Goal: Task Accomplishment & Management: Complete application form

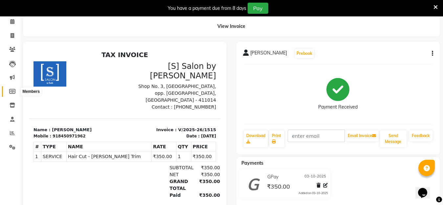
scroll to position [17, 0]
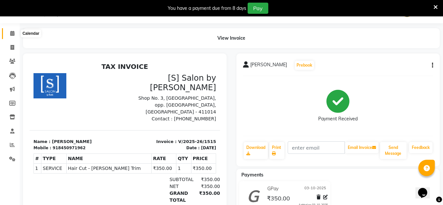
click at [14, 33] on icon at bounding box center [12, 33] width 4 height 5
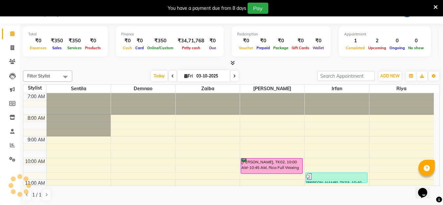
click at [169, 73] on span at bounding box center [173, 76] width 8 height 10
type input "02-10-2025"
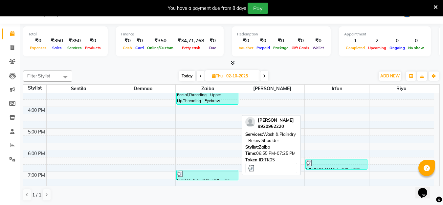
scroll to position [174, 0]
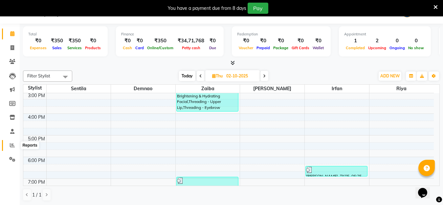
click at [7, 145] on span at bounding box center [12, 146] width 11 height 8
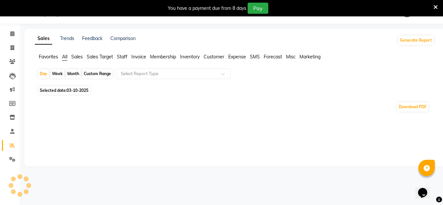
click at [73, 71] on div "Month" at bounding box center [73, 73] width 15 height 9
select select "10"
select select "2025"
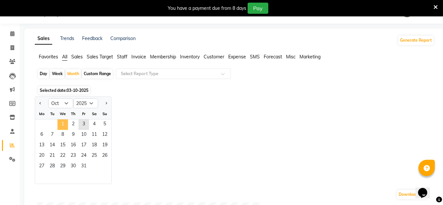
click at [60, 124] on span "1" at bounding box center [62, 124] width 10 height 10
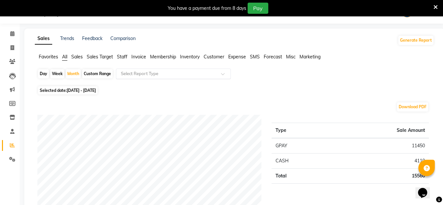
click at [171, 78] on div "Select Report Type" at bounding box center [173, 74] width 115 height 10
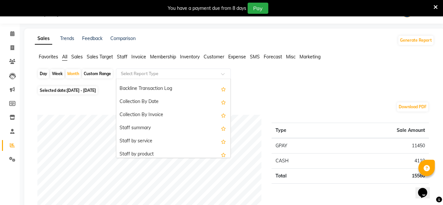
scroll to position [197, 0]
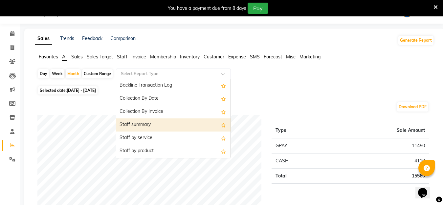
click at [184, 126] on div "Staff summary" at bounding box center [173, 124] width 114 height 13
select select "full_report"
select select "csv"
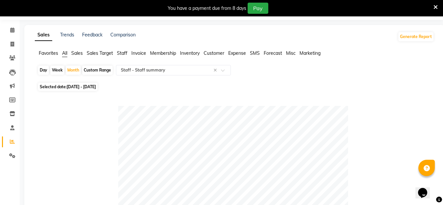
scroll to position [0, 0]
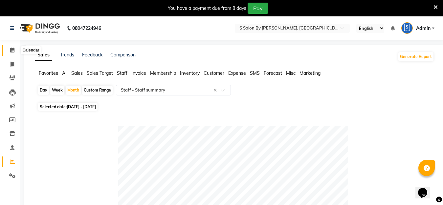
click at [10, 48] on icon at bounding box center [12, 50] width 4 height 5
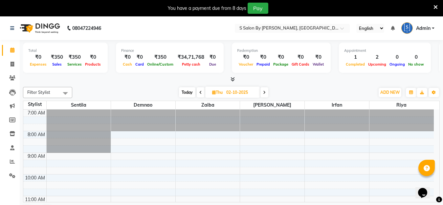
click at [264, 93] on icon at bounding box center [264, 93] width 3 height 4
type input "03-10-2025"
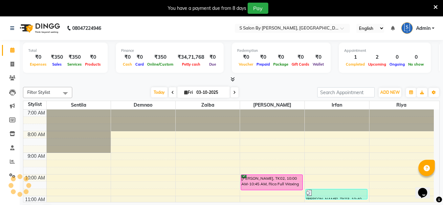
scroll to position [109, 0]
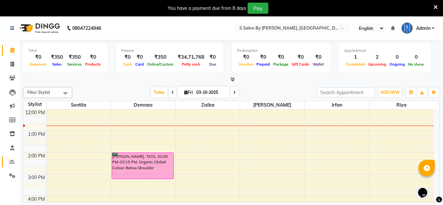
click at [11, 160] on icon at bounding box center [12, 161] width 5 height 5
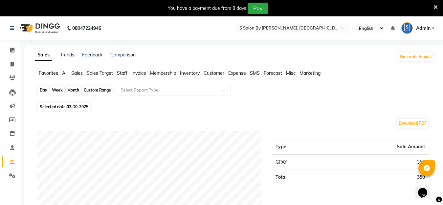
drag, startPoint x: 44, startPoint y: 88, endPoint x: 39, endPoint y: 88, distance: 4.3
click at [43, 88] on div "Day" at bounding box center [43, 90] width 11 height 9
select select "10"
select select "2025"
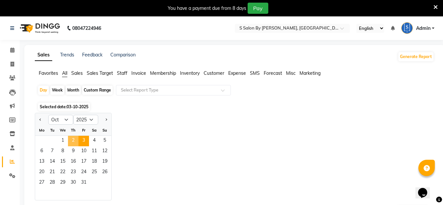
click at [76, 142] on span "2" at bounding box center [73, 141] width 10 height 10
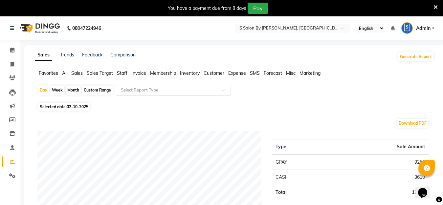
click at [145, 93] on input "text" at bounding box center [166, 90] width 94 height 7
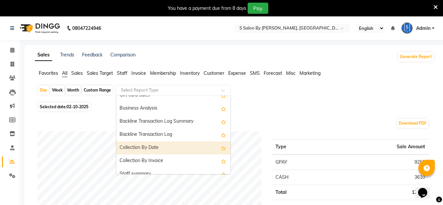
scroll to position [197, 0]
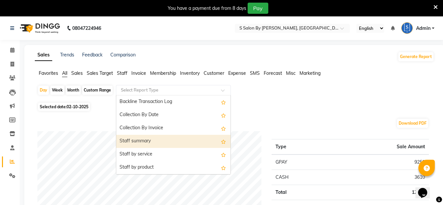
click at [140, 138] on div "Staff summary" at bounding box center [173, 141] width 114 height 13
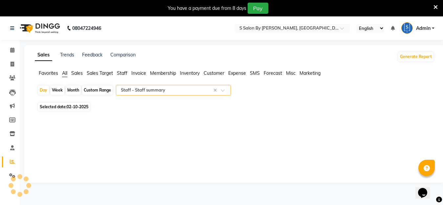
select select "full_report"
select select "csv"
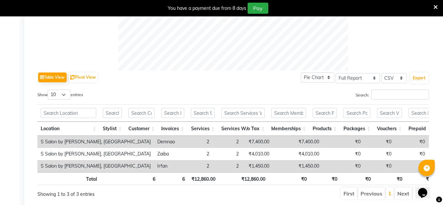
scroll to position [283, 0]
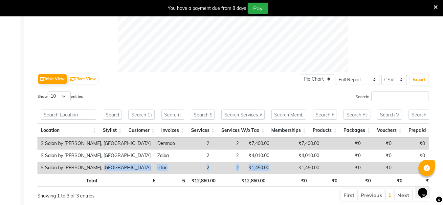
drag, startPoint x: 99, startPoint y: 168, endPoint x: 219, endPoint y: 170, distance: 120.1
click at [218, 170] on tr "S Salon by Sentila, Kharadi [PERSON_NAME] 2 2 ₹1,450.00 ₹1,450.00 ₹0 ₹0 ₹0 ₹0 ₹…" at bounding box center [404, 168] width 734 height 12
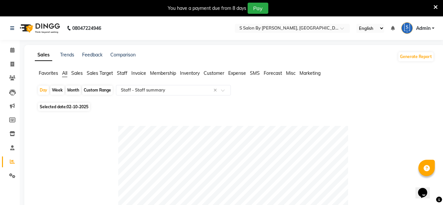
click at [76, 92] on div "Month" at bounding box center [73, 90] width 15 height 9
select select "10"
select select "2025"
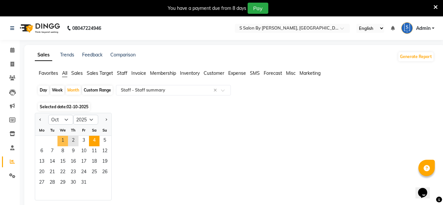
drag, startPoint x: 63, startPoint y: 137, endPoint x: 93, endPoint y: 139, distance: 29.6
click at [63, 136] on span "1" at bounding box center [62, 141] width 10 height 10
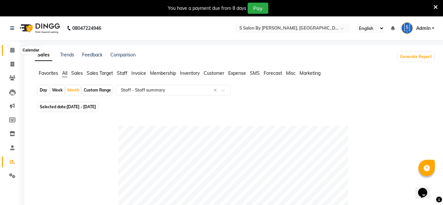
click at [10, 49] on icon at bounding box center [12, 50] width 4 height 5
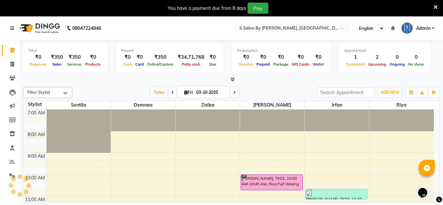
scroll to position [109, 0]
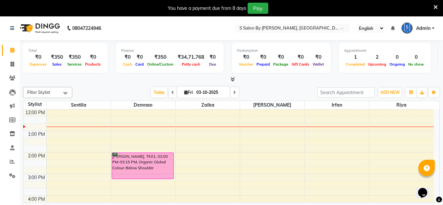
click at [233, 205] on html "08047224946 Select Location × S Salon By Sentila, Kharadi English ENGLISH Españ…" at bounding box center [221, 102] width 443 height 205
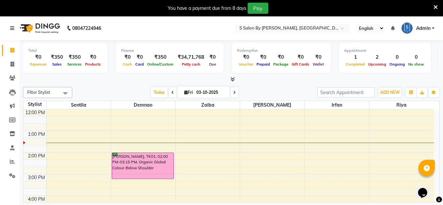
click at [436, 5] on icon at bounding box center [435, 7] width 4 height 6
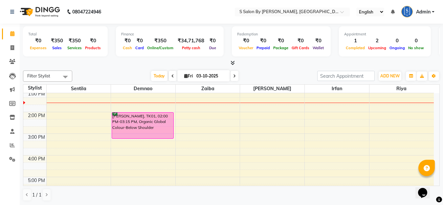
scroll to position [122, 0]
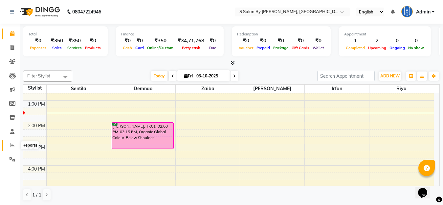
click at [11, 146] on icon at bounding box center [12, 145] width 5 height 5
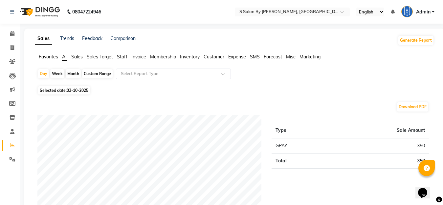
click at [73, 73] on div "Month" at bounding box center [73, 73] width 15 height 9
select select "10"
select select "2025"
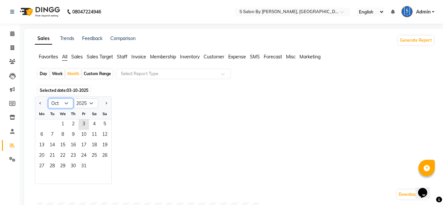
click at [67, 103] on select "Jan Feb Mar Apr May Jun [DATE] Aug Sep Oct Nov Dec" at bounding box center [60, 103] width 25 height 10
select select "9"
click at [48, 98] on select "Jan Feb Mar Apr May Jun [DATE] Aug Sep Oct Nov Dec" at bounding box center [60, 103] width 25 height 10
click at [42, 124] on span "1" at bounding box center [41, 124] width 10 height 10
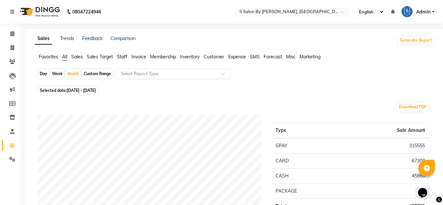
click at [161, 72] on input "text" at bounding box center [166, 74] width 94 height 7
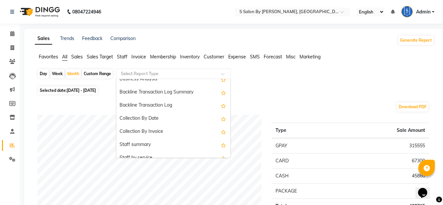
scroll to position [197, 0]
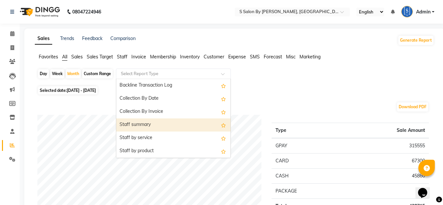
click at [161, 121] on div "Staff summary" at bounding box center [173, 124] width 114 height 13
select select "full_report"
select select "csv"
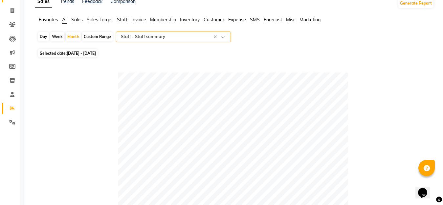
scroll to position [0, 0]
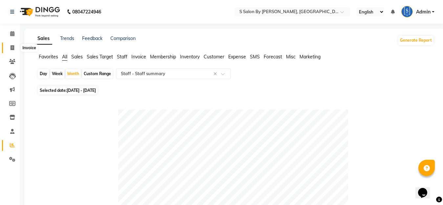
click at [11, 48] on icon at bounding box center [12, 47] width 4 height 5
select select "service"
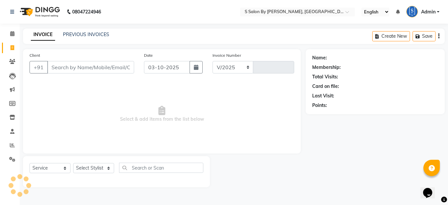
select select "45"
type input "1516"
click at [90, 67] on input "Client" at bounding box center [90, 67] width 87 height 12
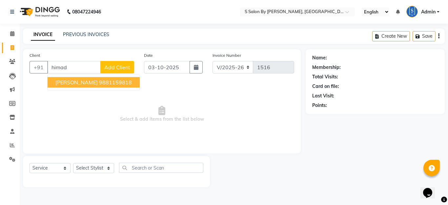
drag, startPoint x: 88, startPoint y: 83, endPoint x: 92, endPoint y: 91, distance: 8.5
click at [99, 84] on ngb-highlight "9881159818" at bounding box center [115, 82] width 33 height 7
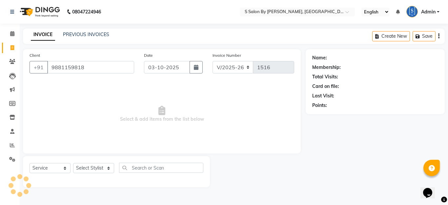
type input "9881159818"
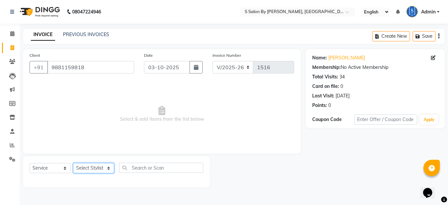
drag, startPoint x: 104, startPoint y: 168, endPoint x: 104, endPoint y: 174, distance: 6.2
click at [104, 169] on select "Select Stylist Demnao [PERSON_NAME] [PERSON_NAME] [PERSON_NAME]" at bounding box center [93, 168] width 41 height 10
select select "50987"
click at [73, 163] on select "Select Stylist Demnao [PERSON_NAME] [PERSON_NAME] [PERSON_NAME]" at bounding box center [93, 168] width 41 height 10
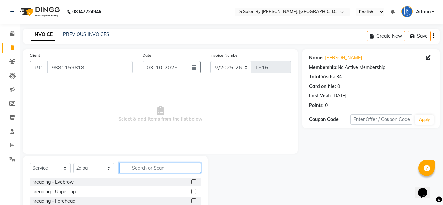
click at [152, 170] on input "text" at bounding box center [160, 168] width 82 height 10
click at [191, 183] on label at bounding box center [193, 181] width 5 height 5
click at [191, 183] on input "checkbox" at bounding box center [193, 182] width 4 height 4
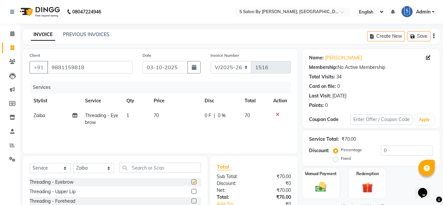
checkbox input "false"
click at [191, 192] on label at bounding box center [193, 191] width 5 height 5
click at [191, 192] on input "checkbox" at bounding box center [193, 192] width 4 height 4
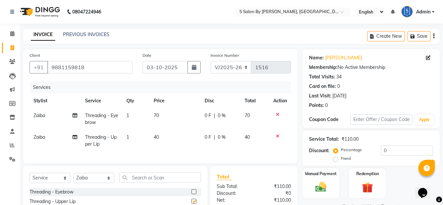
checkbox input "false"
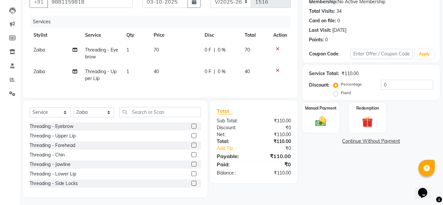
click at [191, 148] on label at bounding box center [193, 145] width 5 height 5
click at [191, 148] on input "checkbox" at bounding box center [193, 145] width 4 height 4
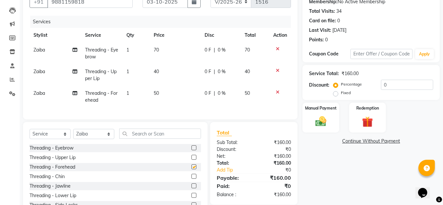
checkbox input "false"
click at [135, 144] on div "Select Service Product Membership Package Voucher Prepaid Gift Card Select Styl…" at bounding box center [115, 136] width 171 height 15
click at [135, 139] on input "text" at bounding box center [160, 134] width 82 height 10
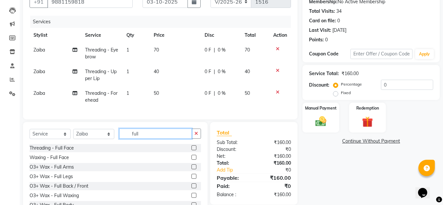
scroll to position [62, 0]
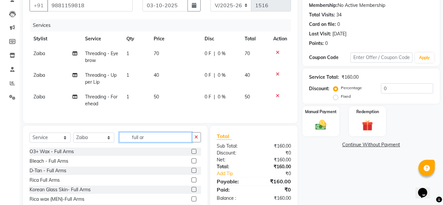
type input "full ar"
click at [191, 182] on label at bounding box center [193, 179] width 5 height 5
click at [191, 182] on input "checkbox" at bounding box center [193, 180] width 4 height 4
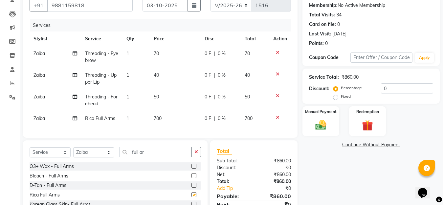
checkbox input "false"
click at [173, 157] on input "full ar" at bounding box center [155, 152] width 73 height 10
type input "f"
type input "half l"
click at [191, 197] on label at bounding box center [193, 194] width 5 height 5
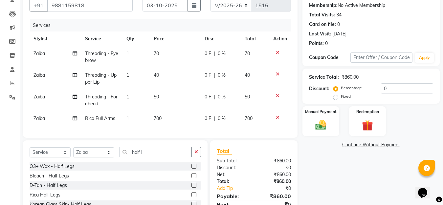
click at [191, 197] on input "checkbox" at bounding box center [193, 195] width 4 height 4
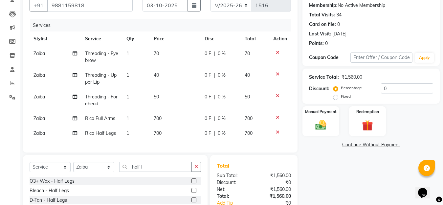
checkbox input "false"
click at [176, 172] on input "half l" at bounding box center [155, 167] width 73 height 10
type input "h"
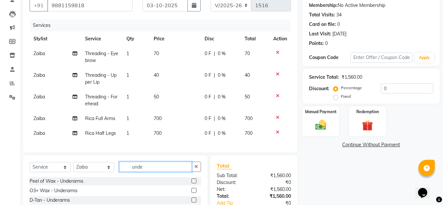
scroll to position [124, 0]
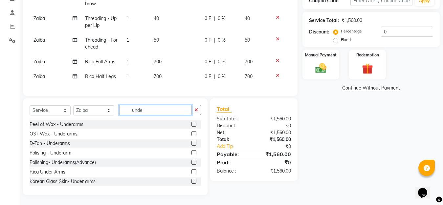
type input "unde"
click at [191, 172] on label at bounding box center [193, 171] width 5 height 5
click at [191, 172] on input "checkbox" at bounding box center [193, 172] width 4 height 4
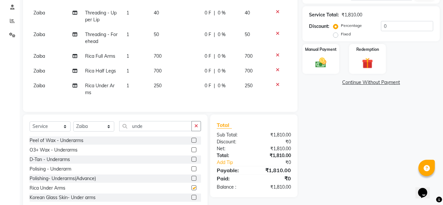
checkbox input "false"
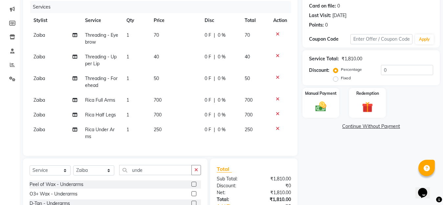
scroll to position [48, 0]
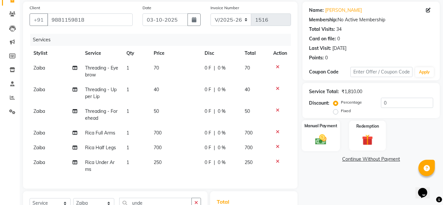
click at [327, 134] on img at bounding box center [320, 139] width 18 height 13
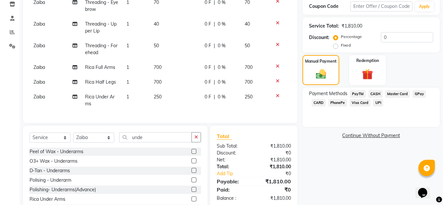
scroll to position [146, 0]
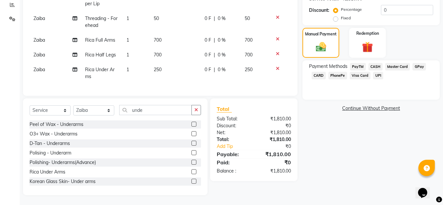
click at [341, 15] on label "Fixed" at bounding box center [346, 18] width 10 height 6
click at [336, 16] on input "Fixed" at bounding box center [336, 18] width 5 height 5
radio input "true"
click at [394, 5] on input "0" at bounding box center [407, 10] width 52 height 10
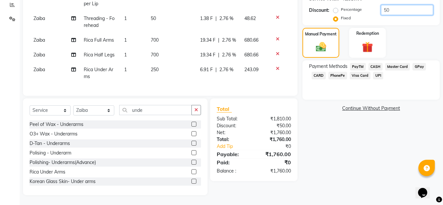
type input "50"
click at [343, 142] on div "Name: [PERSON_NAME] Membership: No Active Membership Total Visits: 34 Card on f…" at bounding box center [373, 52] width 142 height 286
click at [415, 63] on span "GPay" at bounding box center [418, 67] width 13 height 8
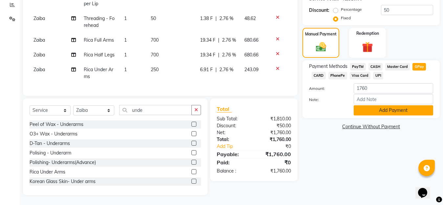
click at [383, 105] on button "Add Payment" at bounding box center [392, 110] width 79 height 10
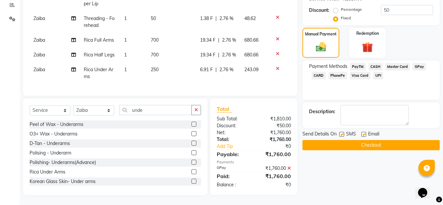
click at [386, 140] on button "Checkout" at bounding box center [370, 145] width 137 height 10
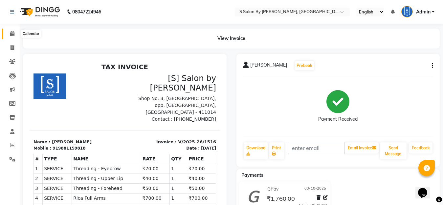
click at [11, 34] on icon at bounding box center [12, 33] width 4 height 5
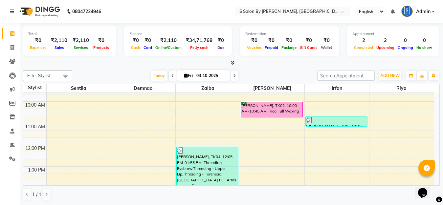
scroll to position [66, 0]
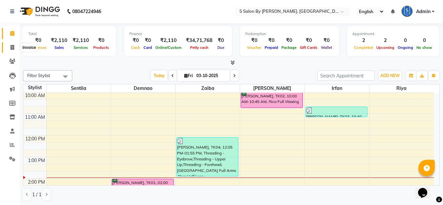
click at [12, 48] on icon at bounding box center [12, 47] width 4 height 5
select select "service"
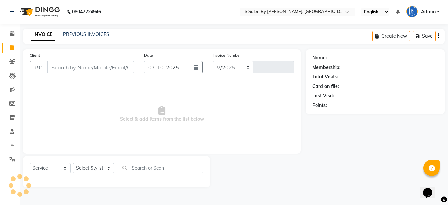
select select "45"
type input "1517"
click at [107, 171] on select "Select Stylist" at bounding box center [93, 168] width 41 height 10
select select "20836"
click at [73, 163] on select "Select Stylist Demnao [PERSON_NAME] [PERSON_NAME] [PERSON_NAME]" at bounding box center [93, 168] width 41 height 10
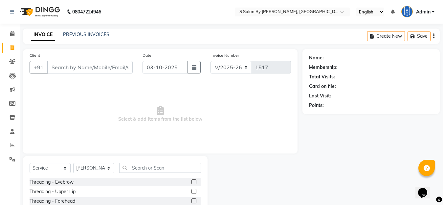
click at [191, 182] on label at bounding box center [193, 181] width 5 height 5
click at [191, 182] on input "checkbox" at bounding box center [193, 182] width 4 height 4
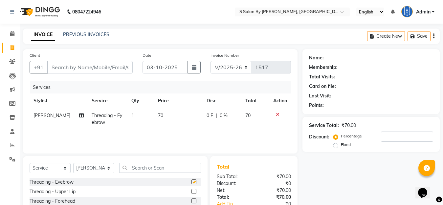
checkbox input "false"
click at [191, 201] on label at bounding box center [193, 200] width 5 height 5
click at [191, 201] on input "checkbox" at bounding box center [193, 201] width 4 height 4
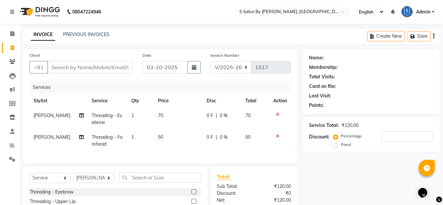
checkbox input "false"
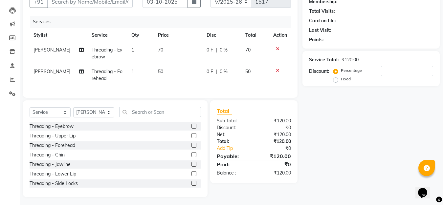
click at [276, 71] on icon at bounding box center [278, 70] width 4 height 5
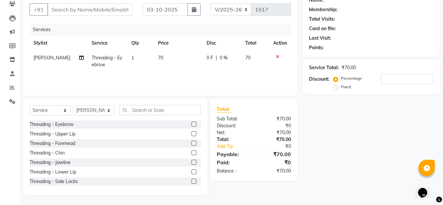
scroll to position [58, 0]
click at [191, 154] on label at bounding box center [193, 152] width 5 height 5
click at [191, 154] on input "checkbox" at bounding box center [193, 153] width 4 height 4
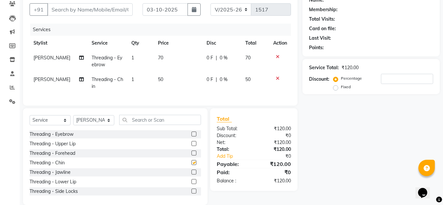
scroll to position [66, 0]
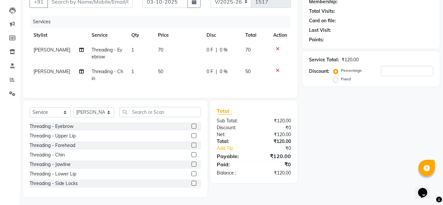
checkbox input "false"
click at [278, 71] on icon at bounding box center [278, 70] width 4 height 5
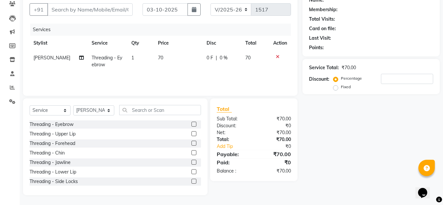
click at [191, 180] on label at bounding box center [193, 181] width 5 height 5
click at [191, 180] on input "checkbox" at bounding box center [193, 181] width 4 height 4
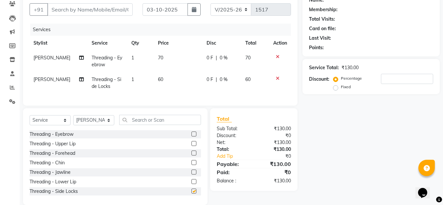
scroll to position [66, 0]
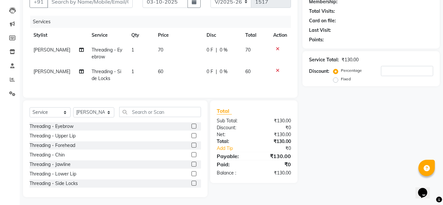
checkbox input "false"
click at [191, 138] on label at bounding box center [193, 135] width 5 height 5
click at [191, 138] on input "checkbox" at bounding box center [193, 136] width 4 height 4
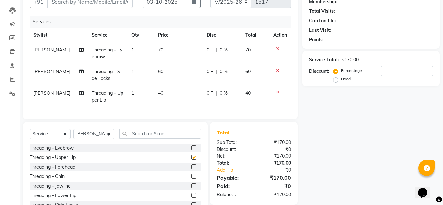
checkbox input "false"
click at [277, 92] on icon at bounding box center [278, 92] width 4 height 5
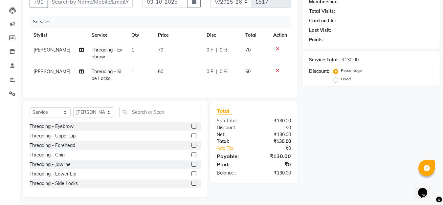
click at [278, 70] on icon at bounding box center [278, 70] width 4 height 5
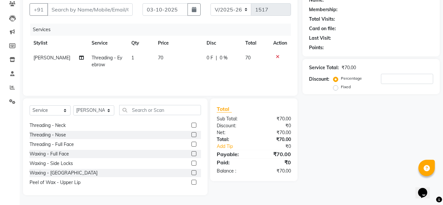
click at [191, 171] on label at bounding box center [193, 172] width 5 height 5
click at [191, 171] on input "checkbox" at bounding box center [193, 173] width 4 height 4
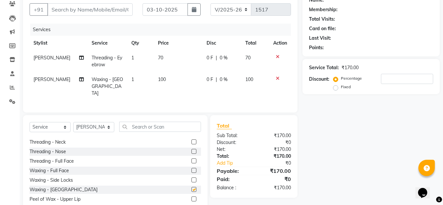
checkbox input "false"
click at [279, 78] on icon at bounding box center [278, 78] width 4 height 5
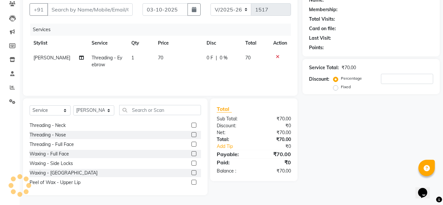
scroll to position [33, 0]
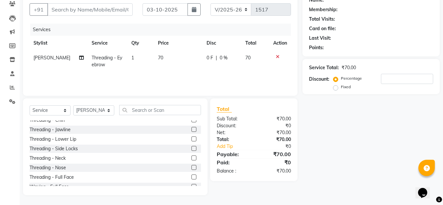
click at [191, 157] on label at bounding box center [193, 158] width 5 height 5
click at [191, 157] on input "checkbox" at bounding box center [193, 158] width 4 height 4
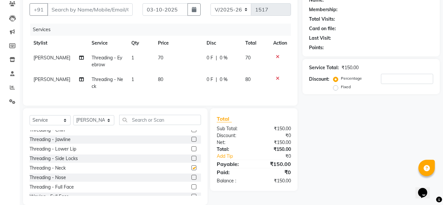
checkbox input "false"
click at [277, 78] on icon at bounding box center [278, 78] width 4 height 5
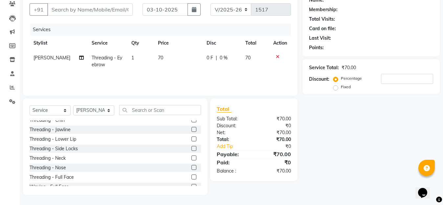
scroll to position [0, 0]
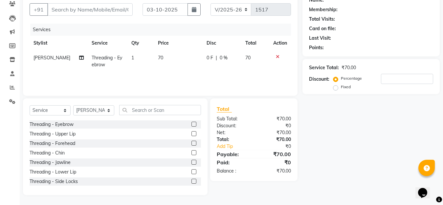
click at [191, 144] on label at bounding box center [193, 143] width 5 height 5
click at [191, 144] on input "checkbox" at bounding box center [193, 143] width 4 height 4
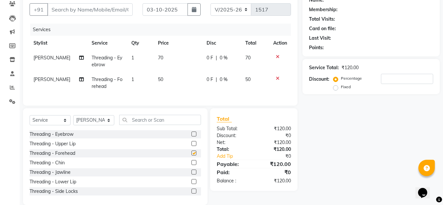
checkbox input "false"
click at [276, 79] on icon at bounding box center [278, 78] width 4 height 5
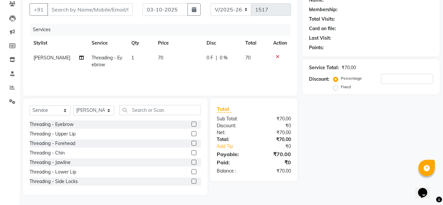
click at [277, 57] on icon at bounding box center [278, 56] width 4 height 5
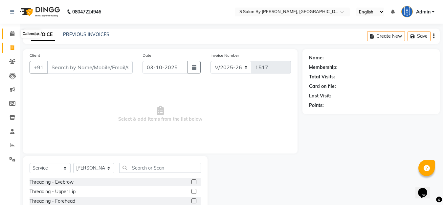
click at [10, 33] on icon at bounding box center [12, 33] width 4 height 5
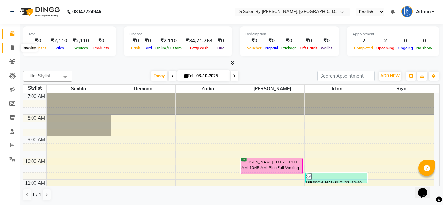
click at [12, 48] on icon at bounding box center [12, 47] width 4 height 5
select select "service"
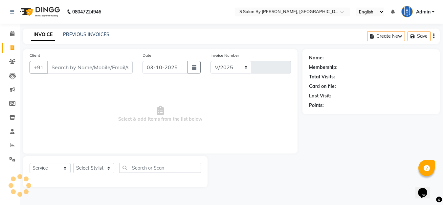
select select "45"
type input "1517"
click at [106, 170] on select "Select Stylist" at bounding box center [93, 168] width 41 height 10
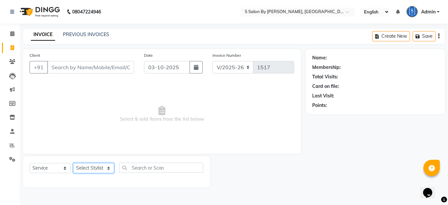
select select "20836"
click at [73, 163] on select "Select Stylist Demnao [PERSON_NAME] [PERSON_NAME] [PERSON_NAME]" at bounding box center [93, 168] width 41 height 10
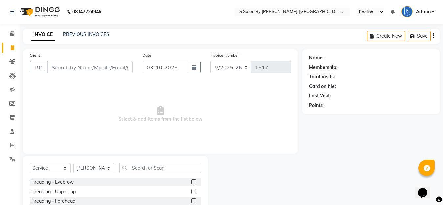
click at [191, 181] on label at bounding box center [193, 181] width 5 height 5
click at [191, 181] on input "checkbox" at bounding box center [193, 182] width 4 height 4
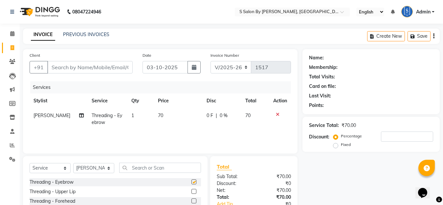
checkbox input "false"
click at [191, 192] on label at bounding box center [193, 191] width 5 height 5
click at [191, 192] on input "checkbox" at bounding box center [193, 192] width 4 height 4
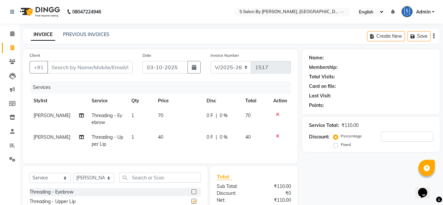
checkbox input "false"
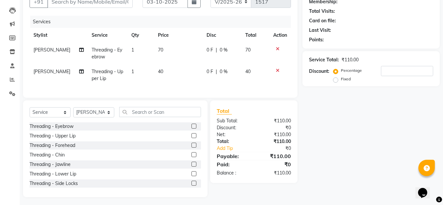
click at [191, 148] on label at bounding box center [193, 145] width 5 height 5
click at [191, 148] on input "checkbox" at bounding box center [193, 145] width 4 height 4
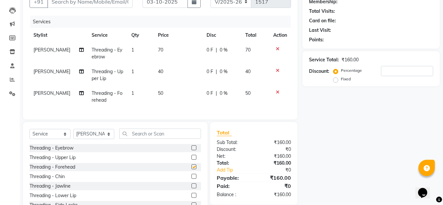
checkbox input "false"
click at [145, 139] on input "text" at bounding box center [160, 134] width 82 height 10
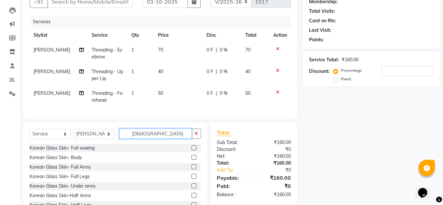
type input "[DEMOGRAPHIC_DATA]"
click at [191, 169] on label at bounding box center [193, 166] width 5 height 5
click at [191, 169] on input "checkbox" at bounding box center [193, 167] width 4 height 4
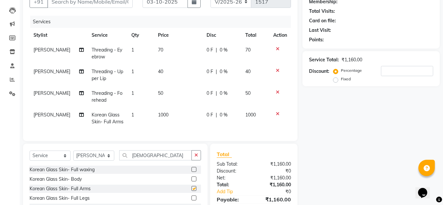
checkbox input "false"
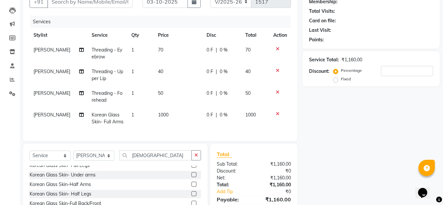
click at [191, 177] on label at bounding box center [193, 174] width 5 height 5
click at [191, 177] on input "checkbox" at bounding box center [193, 175] width 4 height 4
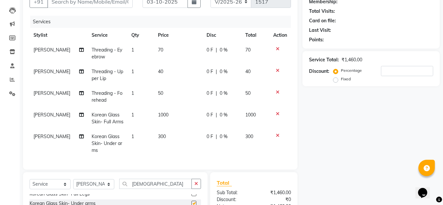
checkbox input "false"
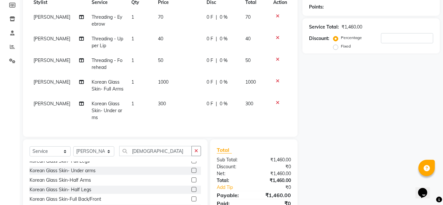
click at [191, 192] on label at bounding box center [193, 189] width 5 height 5
click at [191, 192] on input "checkbox" at bounding box center [193, 190] width 4 height 4
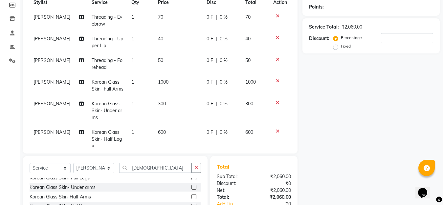
checkbox input "false"
drag, startPoint x: 157, startPoint y: 170, endPoint x: 112, endPoint y: 177, distance: 45.7
click at [112, 177] on div "Select Service Product Membership Package Voucher Prepaid Gift Card Select Styl…" at bounding box center [115, 170] width 171 height 15
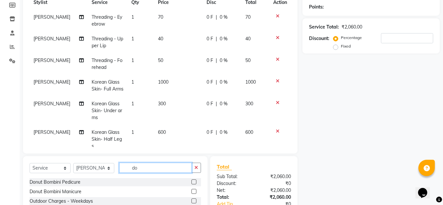
scroll to position [0, 0]
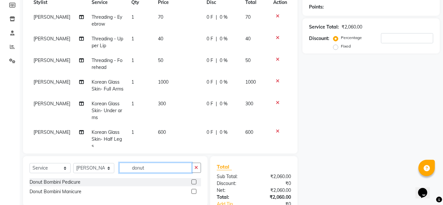
type input "donut"
click at [194, 182] on label at bounding box center [193, 181] width 5 height 5
click at [194, 182] on input "checkbox" at bounding box center [193, 182] width 4 height 4
checkbox input "false"
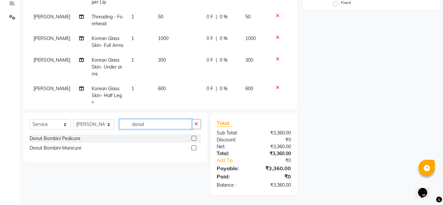
drag, startPoint x: 151, startPoint y: 125, endPoint x: 119, endPoint y: 141, distance: 35.7
click at [117, 137] on div "Select Service Product Membership Package Voucher Prepaid Gift Card Select Styl…" at bounding box center [115, 138] width 184 height 50
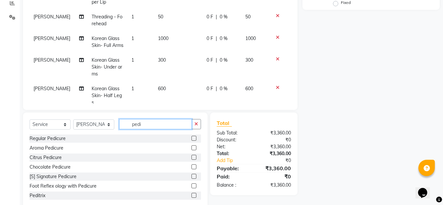
type input "pedi"
click at [191, 195] on label at bounding box center [193, 195] width 5 height 5
click at [191, 195] on input "checkbox" at bounding box center [193, 196] width 4 height 4
checkbox input "false"
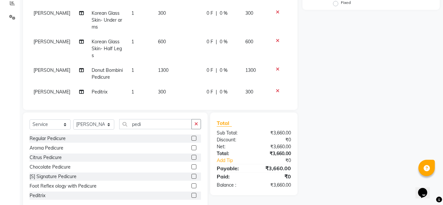
scroll to position [156, 0]
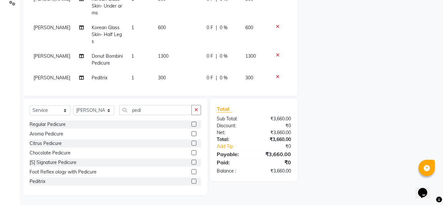
click at [276, 74] on icon at bounding box center [278, 76] width 4 height 5
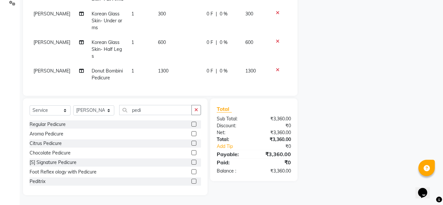
click at [276, 68] on icon at bounding box center [278, 70] width 4 height 5
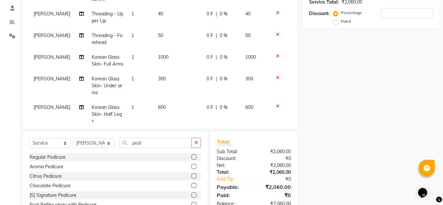
scroll to position [25, 0]
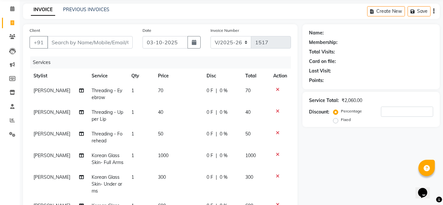
click at [276, 88] on icon at bounding box center [278, 89] width 4 height 5
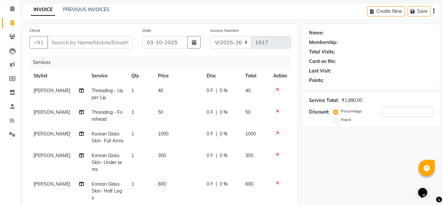
click at [277, 90] on icon at bounding box center [278, 89] width 4 height 5
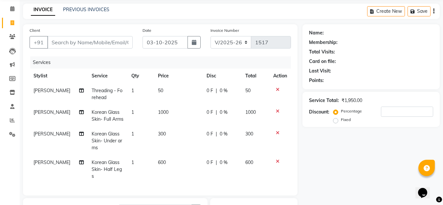
click at [277, 88] on icon at bounding box center [278, 89] width 4 height 5
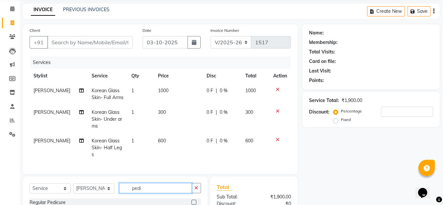
drag, startPoint x: 148, startPoint y: 188, endPoint x: 123, endPoint y: 218, distance: 38.7
click at [123, 180] on html "08047224946 Select Location × S Salon By Sentila, Kharadi English ENGLISH Españ…" at bounding box center [221, 77] width 443 height 205
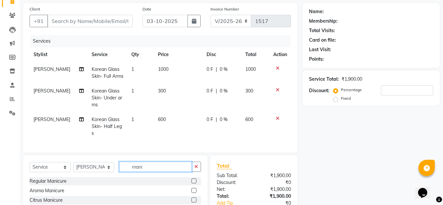
scroll to position [102, 0]
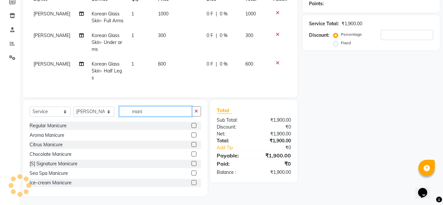
type input "mani"
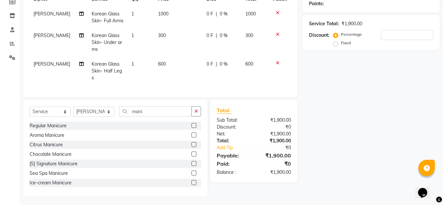
click at [191, 154] on label at bounding box center [193, 154] width 5 height 5
click at [191, 154] on input "checkbox" at bounding box center [193, 154] width 4 height 4
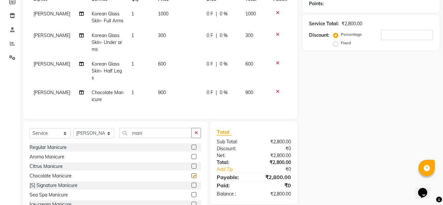
checkbox input "false"
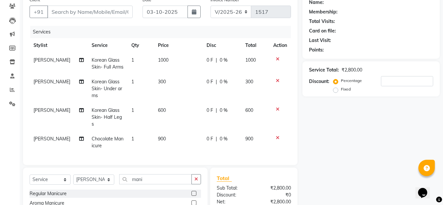
scroll to position [36, 0]
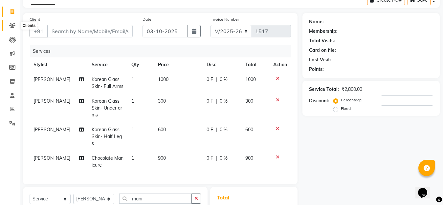
click at [11, 24] on icon at bounding box center [12, 25] width 6 height 5
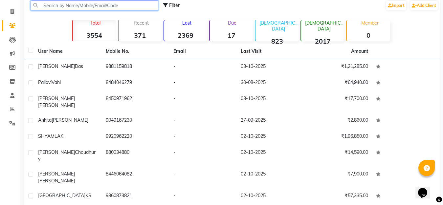
drag, startPoint x: 85, startPoint y: 7, endPoint x: 102, endPoint y: 27, distance: 26.8
click at [85, 8] on input "text" at bounding box center [95, 5] width 128 height 10
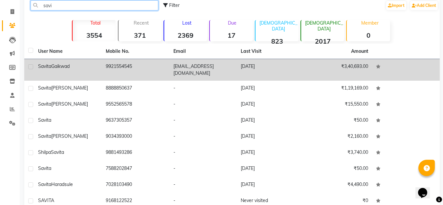
type input "savi"
click at [376, 66] on icon at bounding box center [378, 67] width 5 height 4
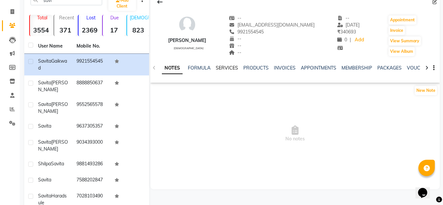
click at [221, 69] on link "SERVICES" at bounding box center [227, 68] width 22 height 6
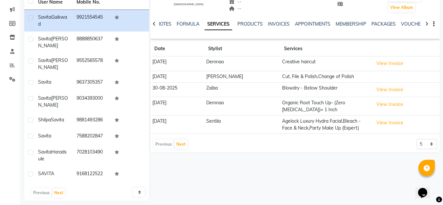
scroll to position [14, 0]
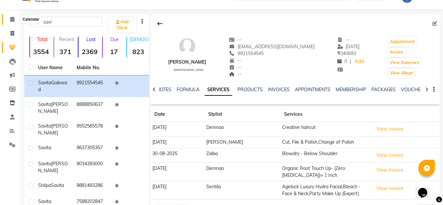
click at [10, 18] on icon at bounding box center [12, 19] width 4 height 5
